Goal: Task Accomplishment & Management: Manage account settings

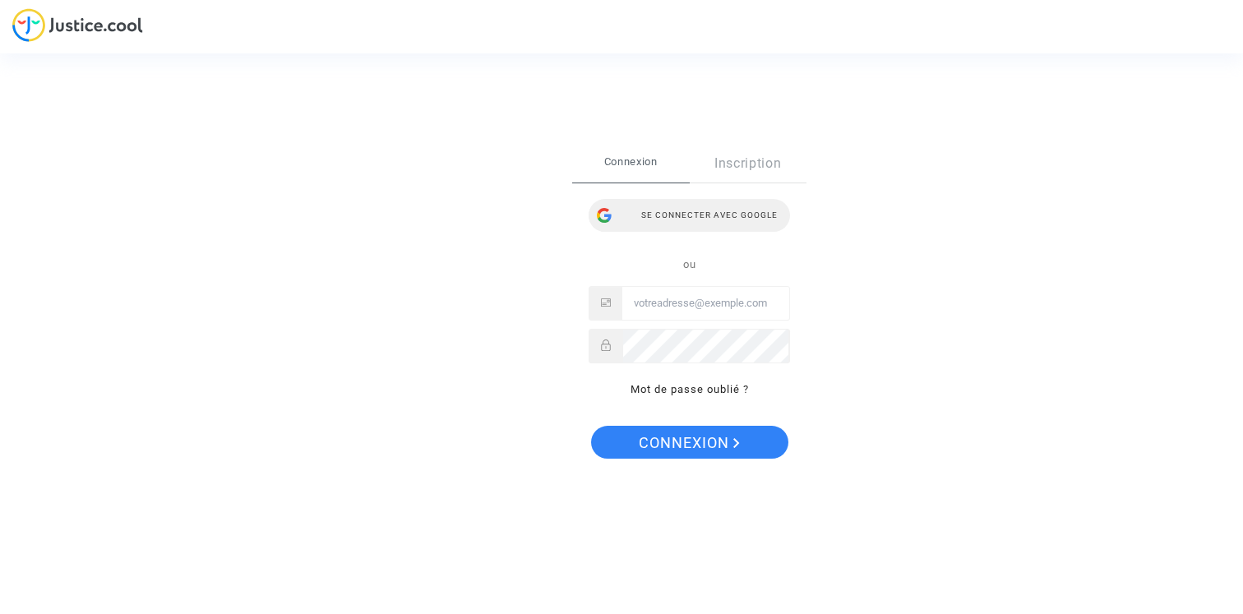
type input "[PERSON_NAME][EMAIL_ADDRESS][DOMAIN_NAME]"
click at [664, 221] on div "Se connecter avec Google" at bounding box center [689, 215] width 201 height 33
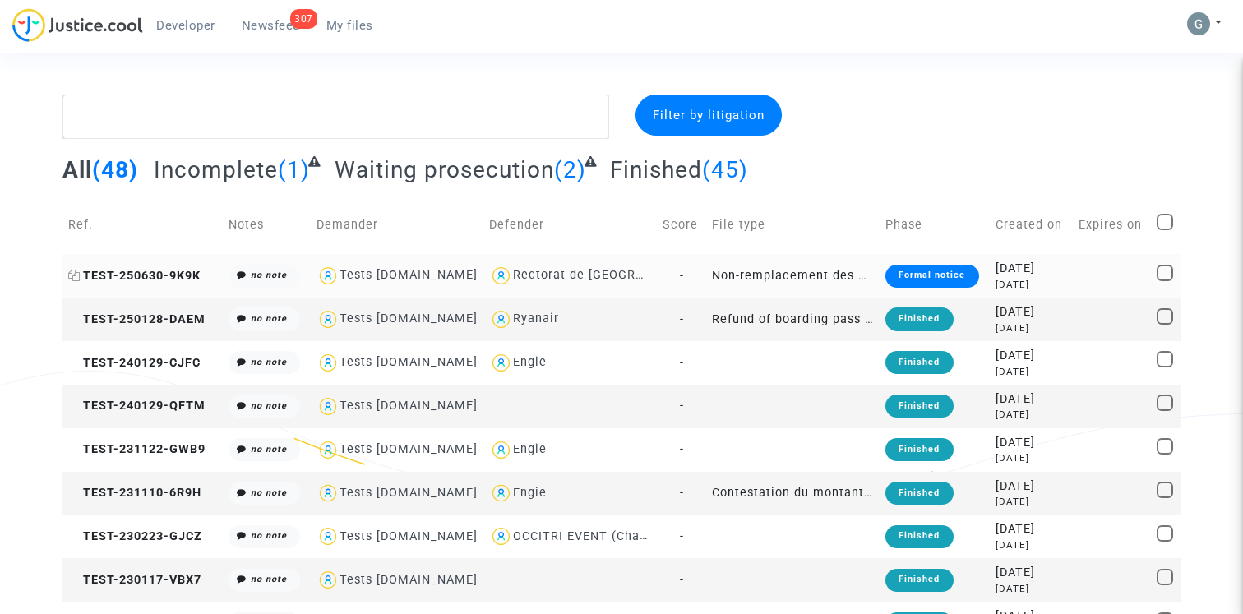
click at [174, 269] on span "TEST-250630-9K9K" at bounding box center [134, 276] width 132 height 14
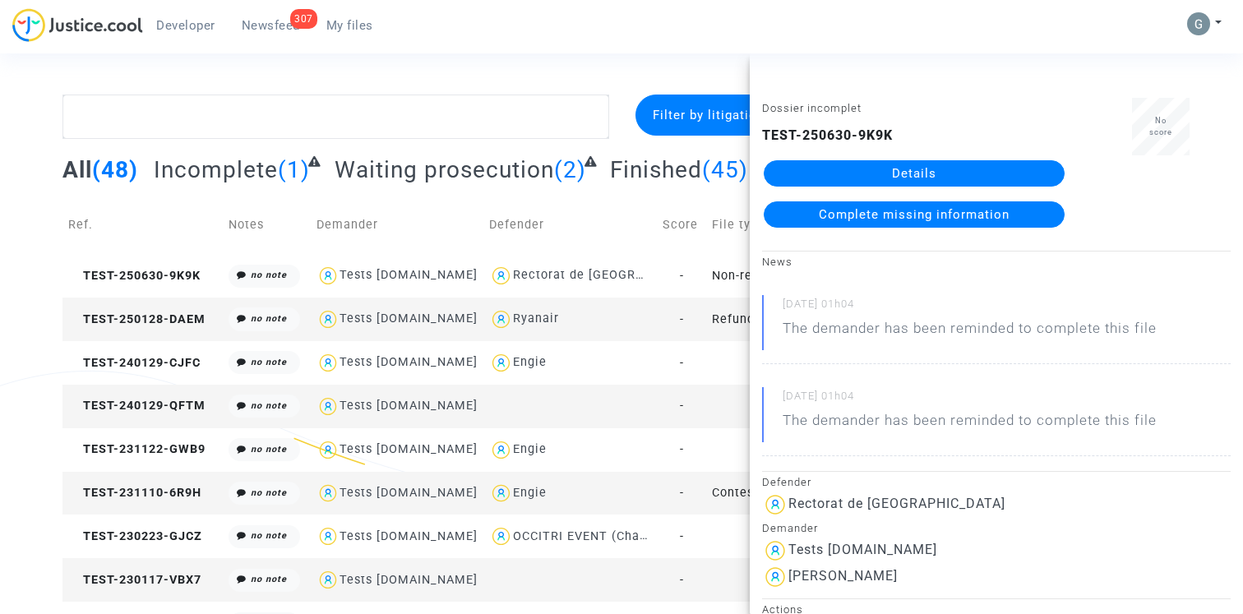
click at [982, 173] on link "Details" at bounding box center [914, 173] width 301 height 26
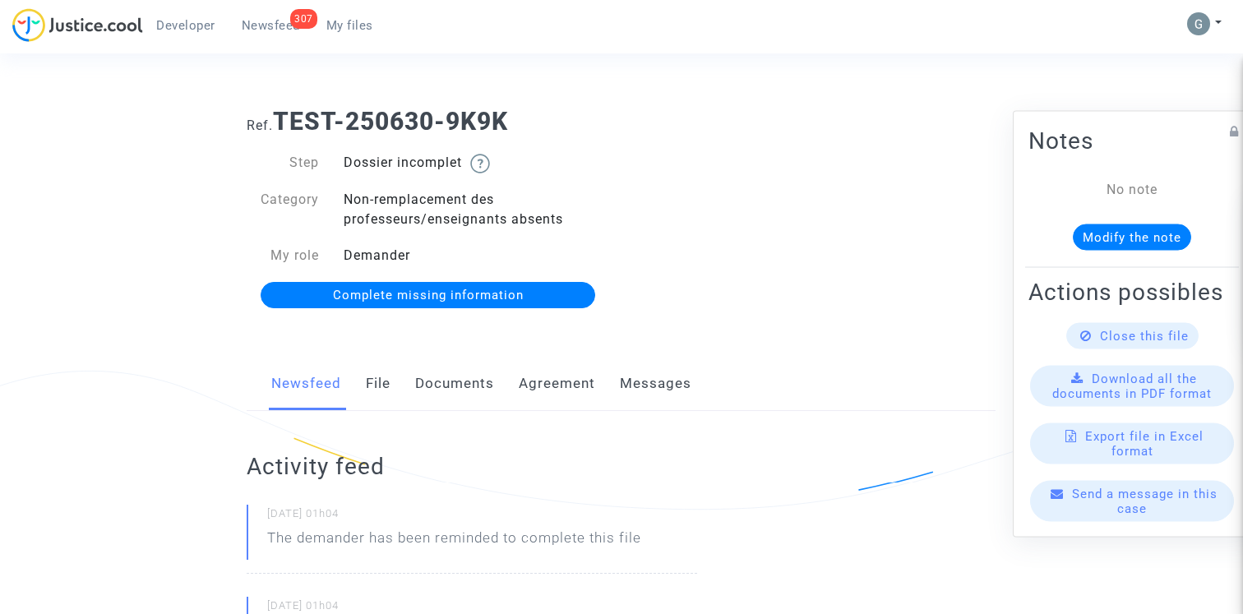
click at [474, 378] on link "Documents" at bounding box center [454, 384] width 79 height 54
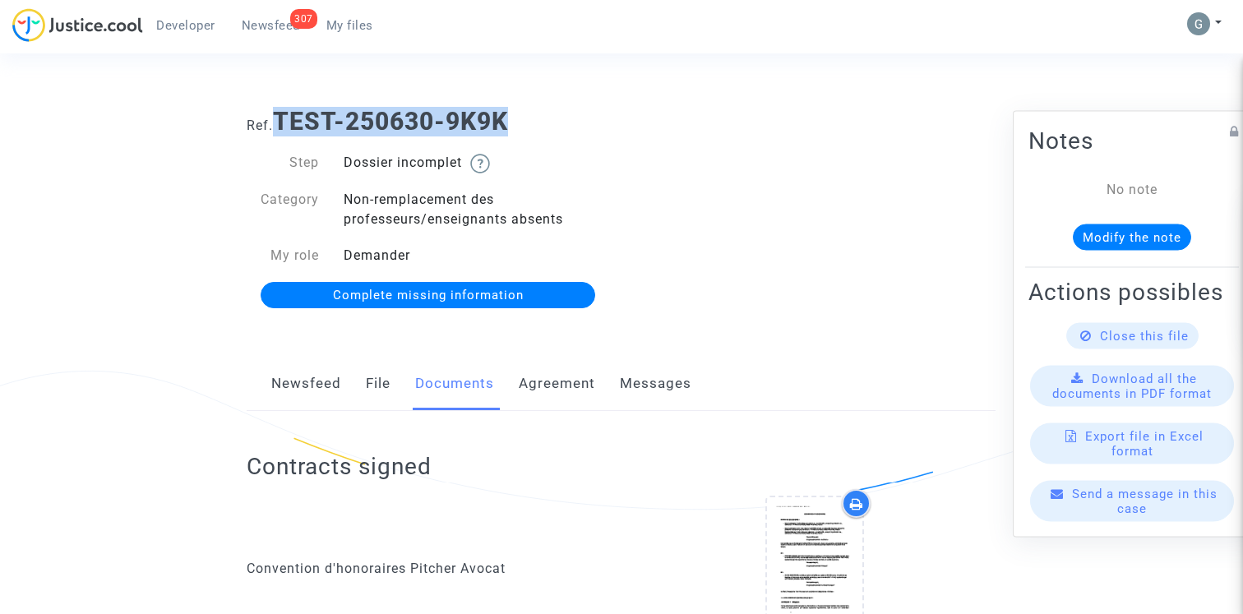
drag, startPoint x: 295, startPoint y: 113, endPoint x: 606, endPoint y: 113, distance: 310.9
click at [606, 113] on h1 "Ref. TEST-250630-9K9K" at bounding box center [621, 122] width 749 height 30
copy b "TEST-250630-9K9K"
click at [682, 150] on div "Ref. TEST-250630-9K9K Step Dossier incomplet Category Non-remplacement des prof…" at bounding box center [621, 209] width 774 height 229
drag, startPoint x: 278, startPoint y: 118, endPoint x: 650, endPoint y: 118, distance: 371.7
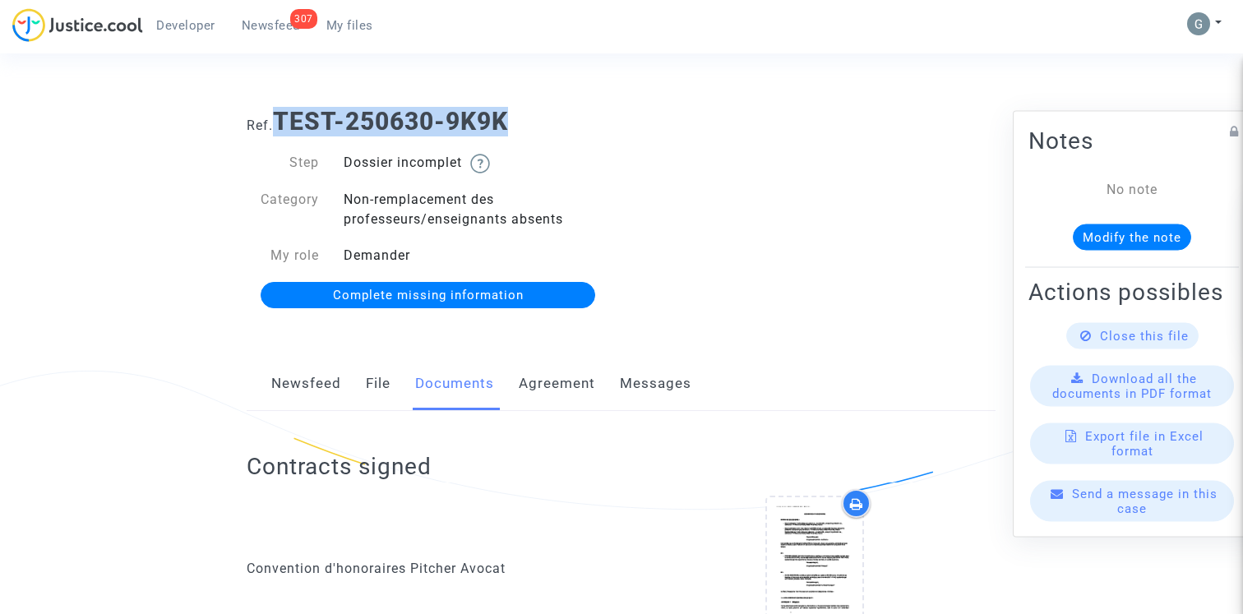
click at [650, 118] on h1 "Ref. TEST-250630-9K9K" at bounding box center [621, 122] width 749 height 30
copy b "TEST-250630-9K9K"
click at [353, 24] on span "My files" at bounding box center [349, 25] width 47 height 15
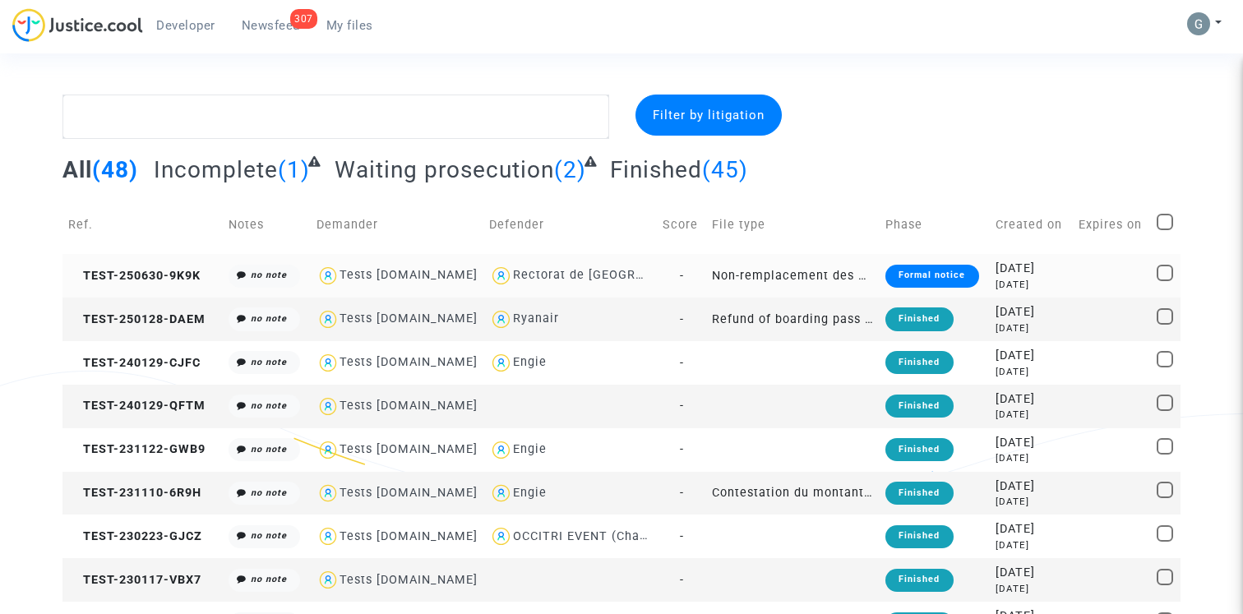
click at [138, 262] on td "TEST-250630-9K9K" at bounding box center [143, 276] width 160 height 44
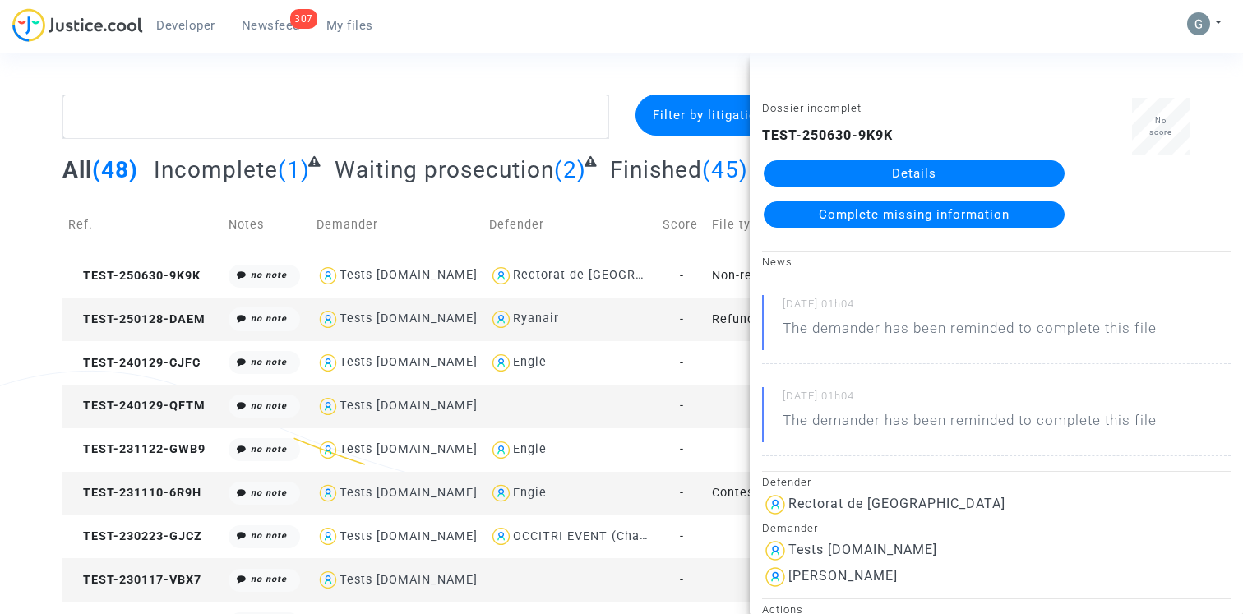
click at [839, 169] on link "Details" at bounding box center [914, 173] width 301 height 26
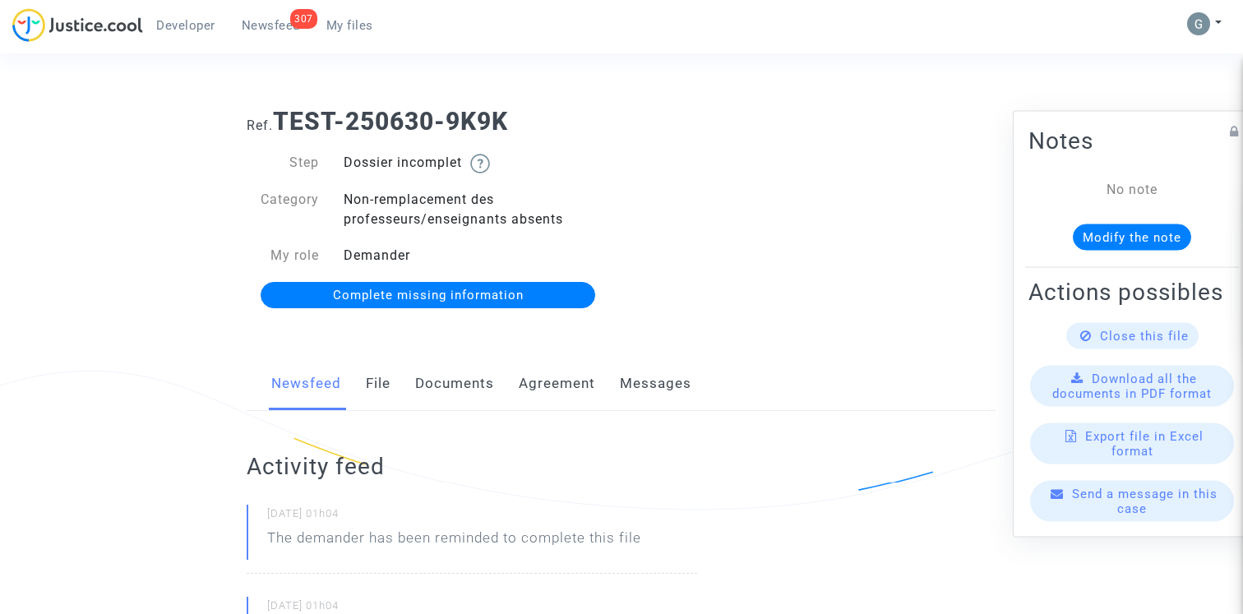
click at [350, 368] on div "Newsfeed File Documents Agreement Messages" at bounding box center [621, 384] width 749 height 55
click at [382, 373] on link "File" at bounding box center [378, 384] width 25 height 54
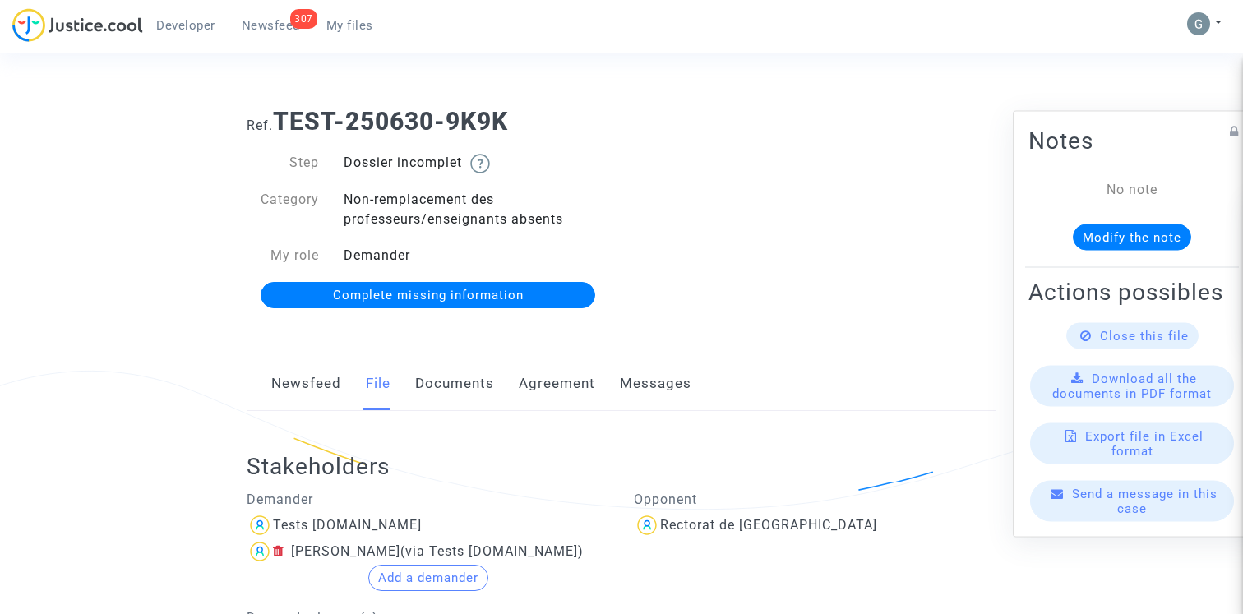
click at [359, 35] on link "My files" at bounding box center [349, 25] width 73 height 25
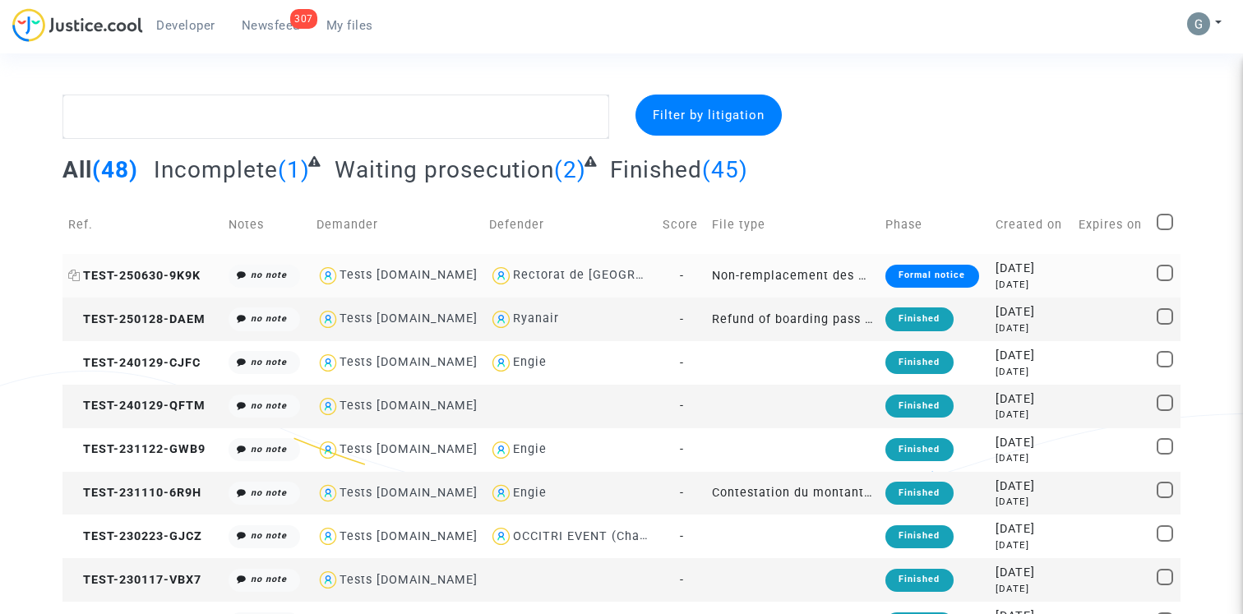
click at [136, 280] on span "TEST-250630-9K9K" at bounding box center [134, 276] width 132 height 14
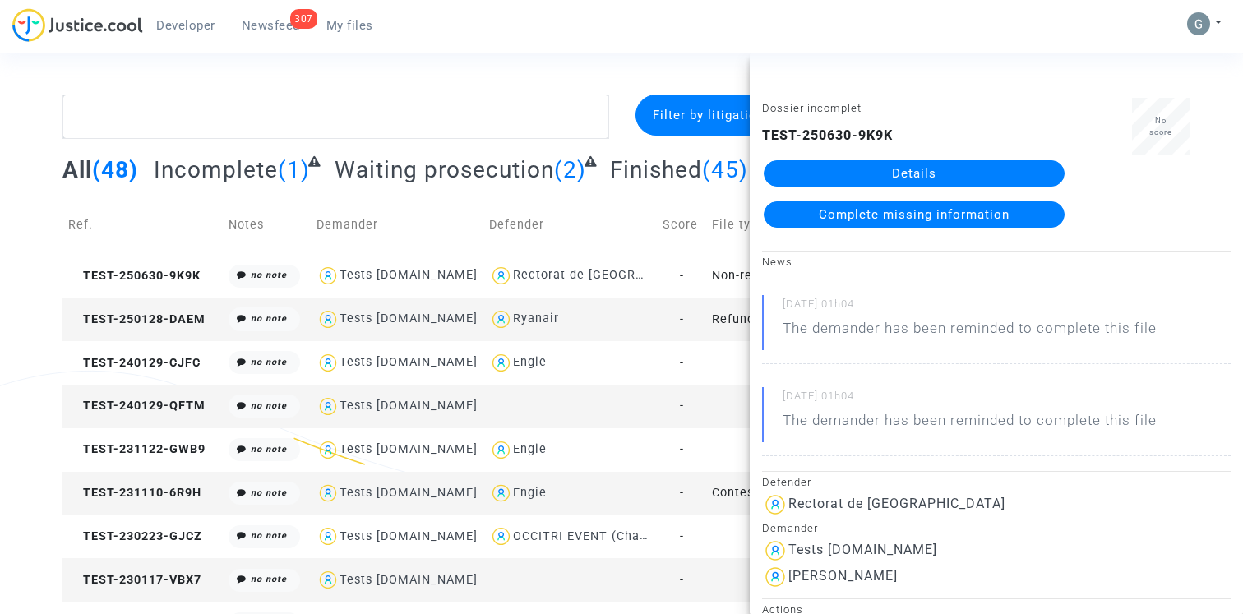
click at [936, 164] on link "Details" at bounding box center [914, 173] width 301 height 26
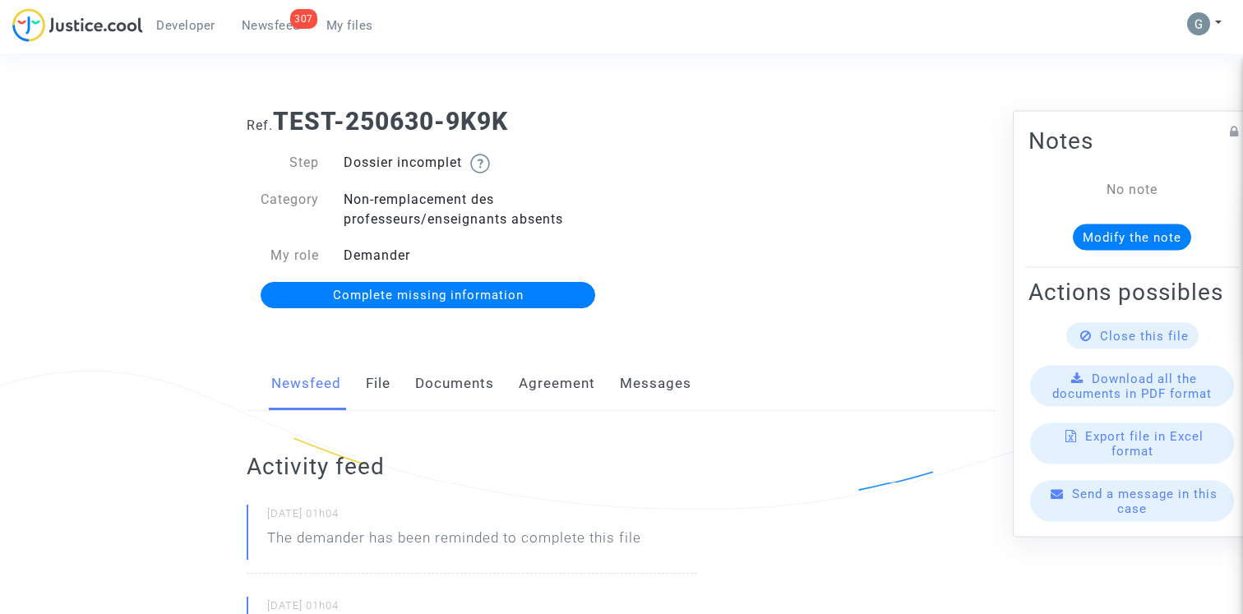
click at [379, 377] on link "File" at bounding box center [378, 384] width 25 height 54
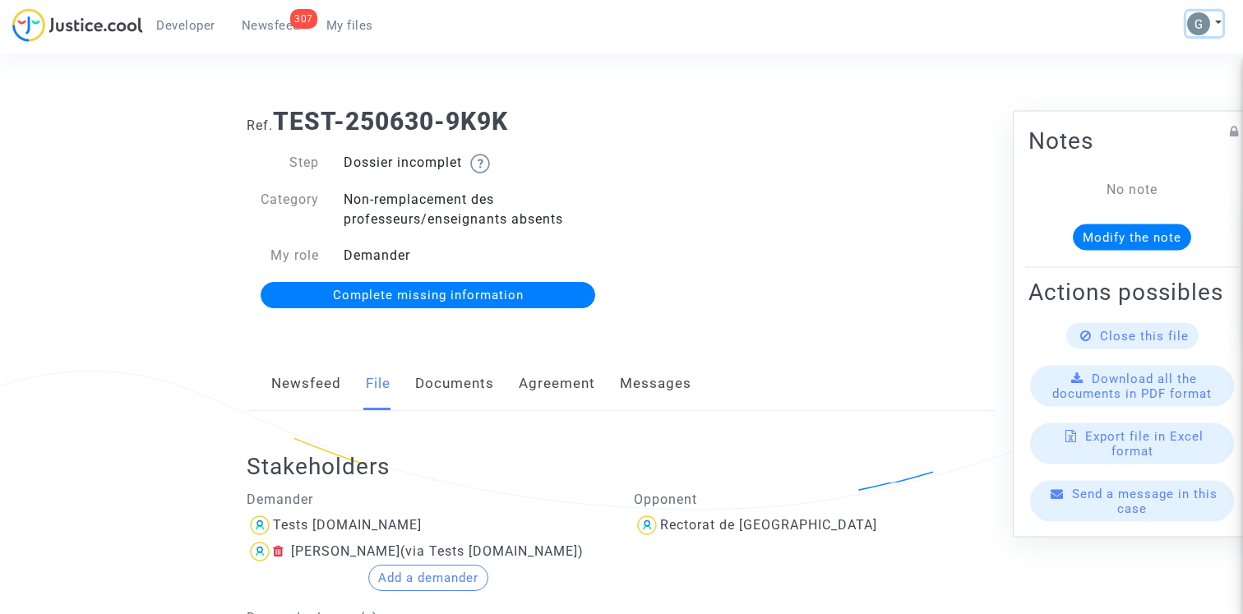
click at [1218, 19] on button at bounding box center [1205, 24] width 36 height 25
click at [1135, 116] on link "Log out" at bounding box center [1157, 111] width 130 height 26
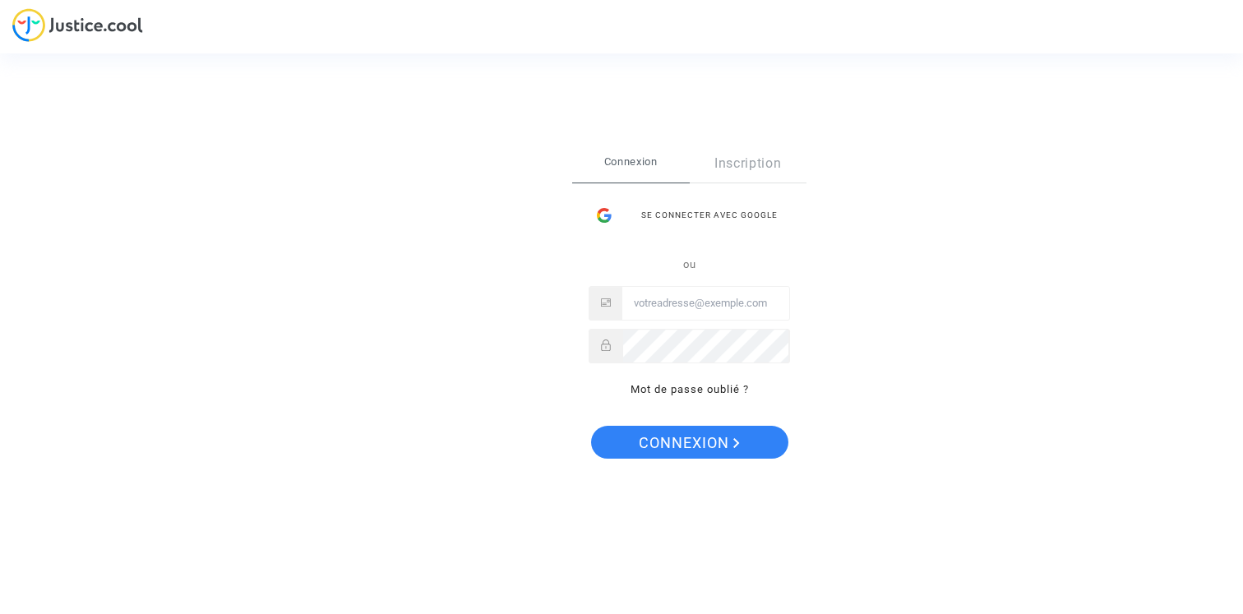
type input "claire+onboarding@justice.cool"
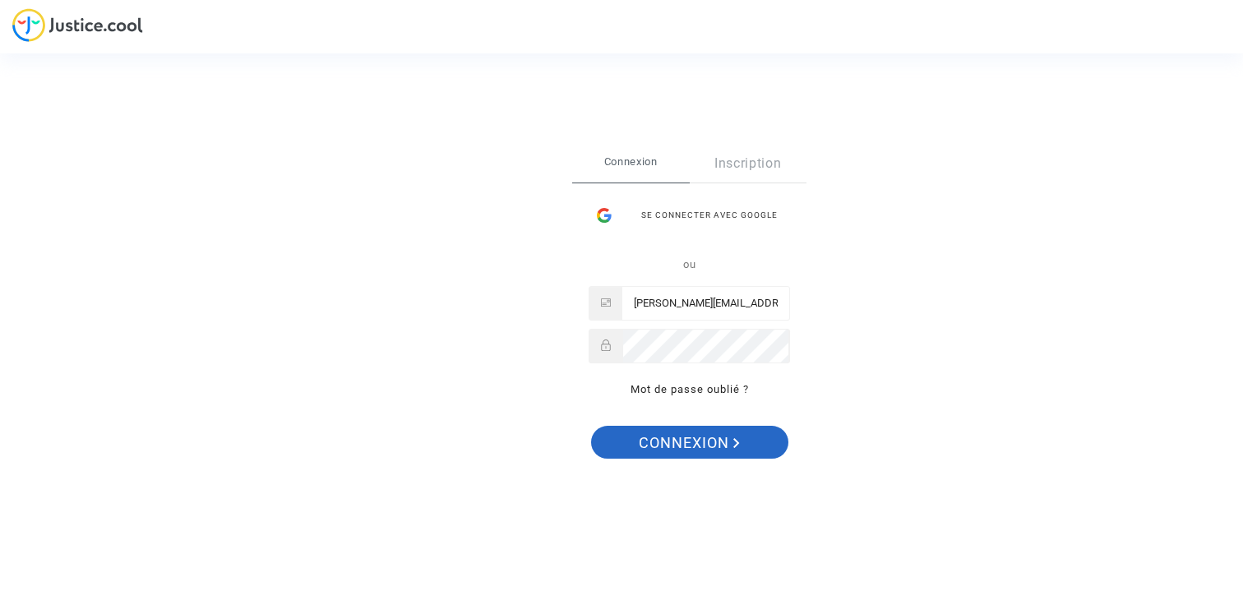
click at [671, 453] on span "Connexion" at bounding box center [689, 443] width 101 height 35
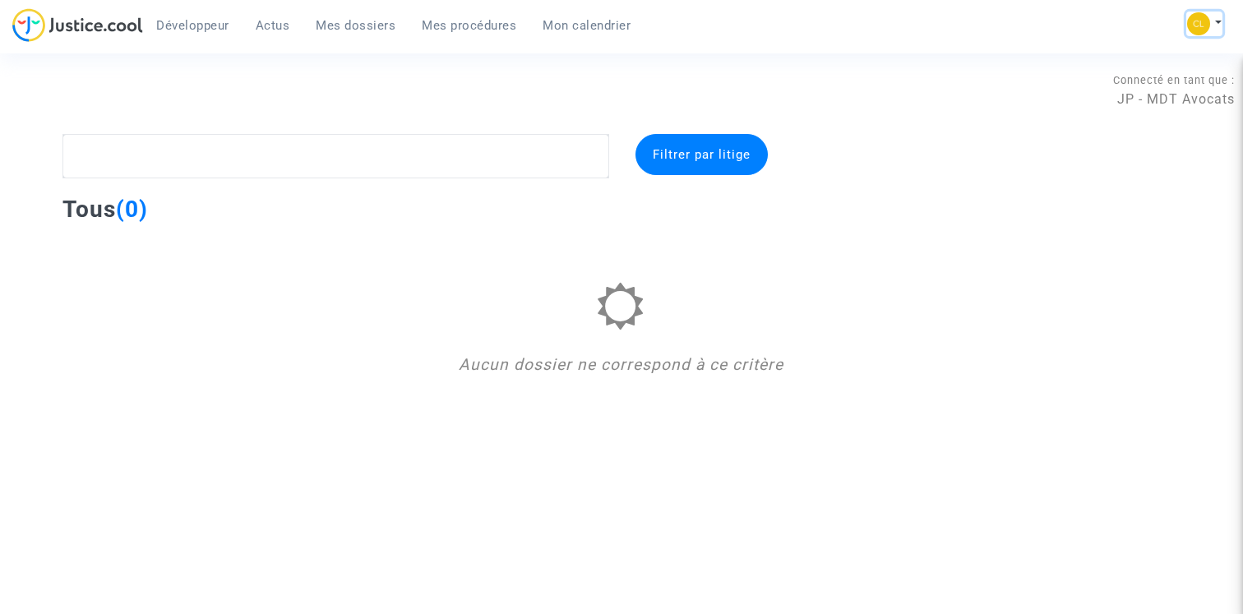
click at [1212, 16] on button at bounding box center [1205, 24] width 36 height 25
click at [1137, 87] on link "Changer de compte" at bounding box center [1139, 85] width 166 height 26
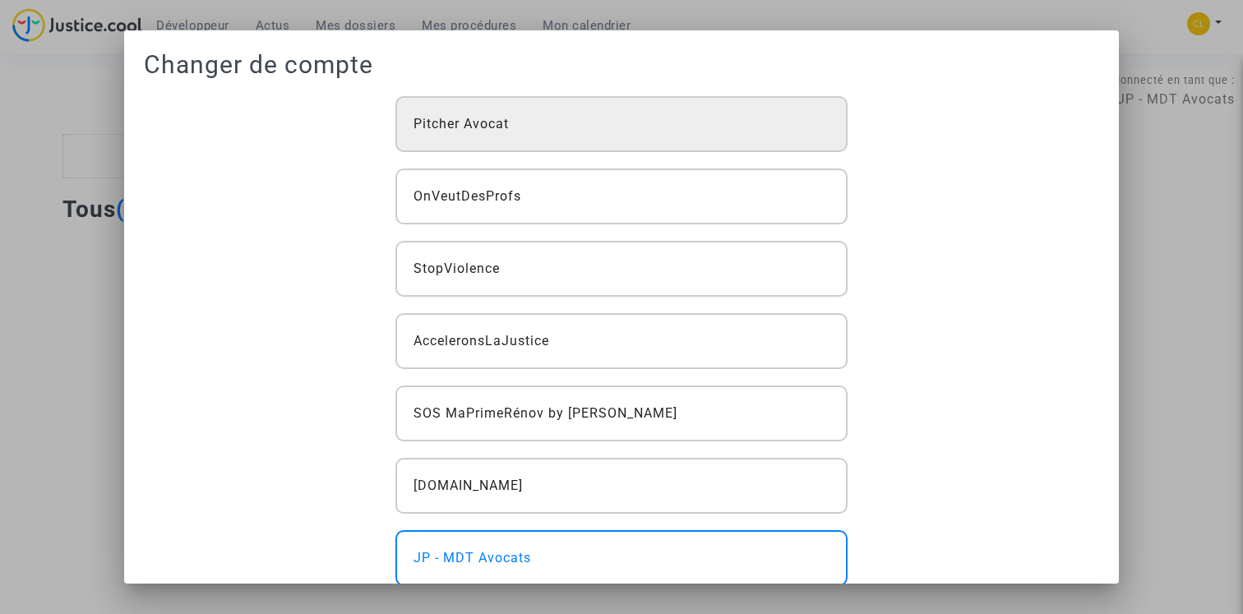
click at [650, 132] on div "Pitcher Avocat" at bounding box center [622, 124] width 453 height 56
